Goal: Navigation & Orientation: Find specific page/section

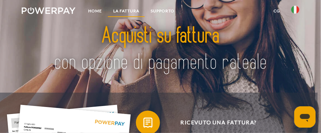
click at [124, 9] on link "LA FATTURA" at bounding box center [125, 11] width 37 height 12
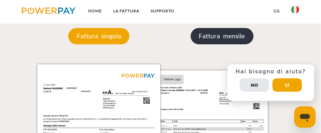
scroll to position [528, 0]
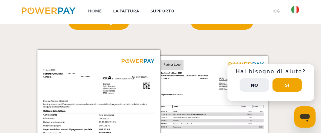
click at [256, 84] on button "No" at bounding box center [254, 84] width 29 height 13
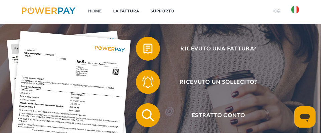
scroll to position [0, 0]
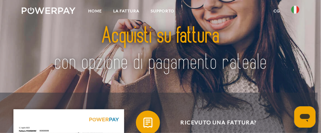
click at [280, 10] on link "CG" at bounding box center [277, 11] width 18 height 12
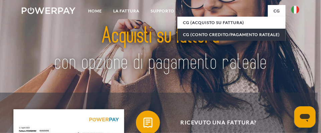
click at [270, 33] on link "CG (Conto Credito/Pagamento rateale)" at bounding box center [231, 35] width 108 height 12
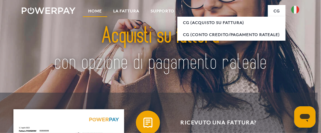
click at [94, 9] on link "Home" at bounding box center [94, 11] width 25 height 12
click at [129, 12] on link "LA FATTURA" at bounding box center [125, 11] width 37 height 12
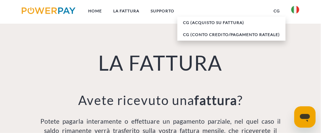
scroll to position [361, 0]
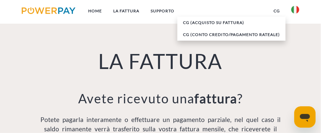
click at [279, 10] on link "CG" at bounding box center [277, 11] width 18 height 12
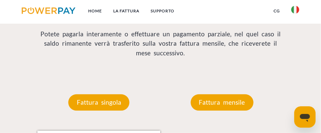
scroll to position [461, 0]
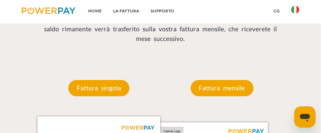
click at [224, 97] on div "Fattura mensile" at bounding box center [221, 88] width 103 height 56
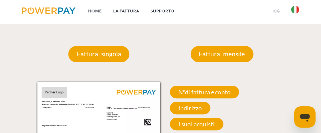
scroll to position [494, 0]
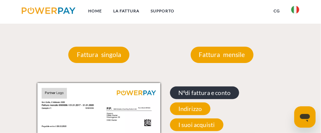
click at [200, 92] on span "N°di fattura e conto" at bounding box center [204, 92] width 69 height 13
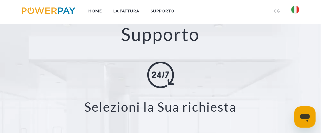
scroll to position [895, 0]
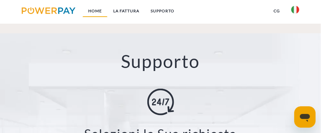
click at [96, 10] on link "Home" at bounding box center [94, 11] width 25 height 12
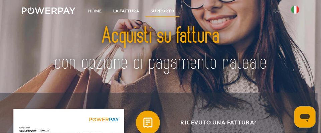
click at [168, 10] on link "Supporto" at bounding box center [162, 11] width 35 height 12
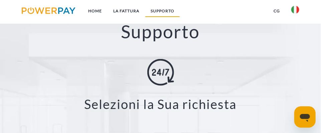
scroll to position [929, 0]
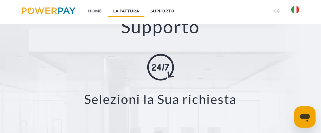
click at [128, 11] on link "LA FATTURA" at bounding box center [125, 11] width 37 height 12
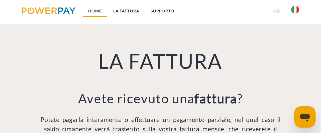
click at [98, 11] on link "Home" at bounding box center [94, 11] width 25 height 12
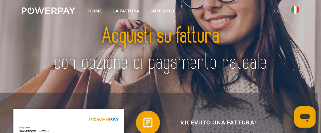
click at [55, 8] on img at bounding box center [49, 10] width 54 height 7
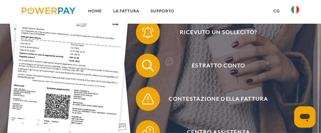
scroll to position [133, 0]
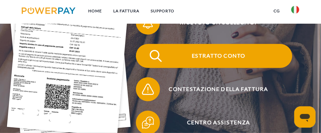
click at [158, 55] on img at bounding box center [155, 55] width 15 height 15
